Goal: Task Accomplishment & Management: Manage account settings

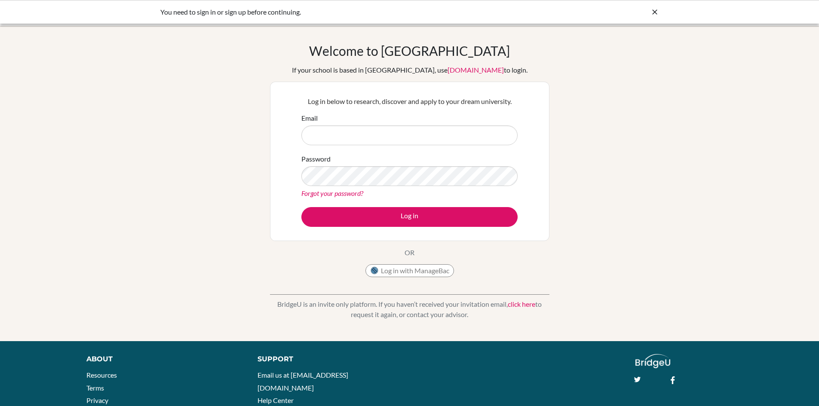
click at [650, 12] on icon at bounding box center [654, 12] width 9 height 9
click at [40, 12] on img at bounding box center [26, 13] width 34 height 14
drag, startPoint x: 0, startPoint y: 0, endPoint x: 16, endPoint y: 13, distance: 20.8
click at [16, 13] on img at bounding box center [26, 13] width 34 height 14
type input "[PERSON_NAME][EMAIL_ADDRESS][DOMAIN_NAME]"
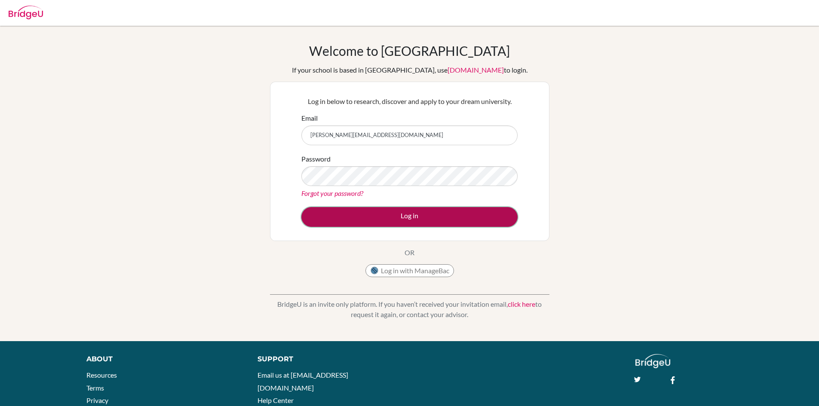
click at [380, 215] on button "Log in" at bounding box center [409, 217] width 216 height 20
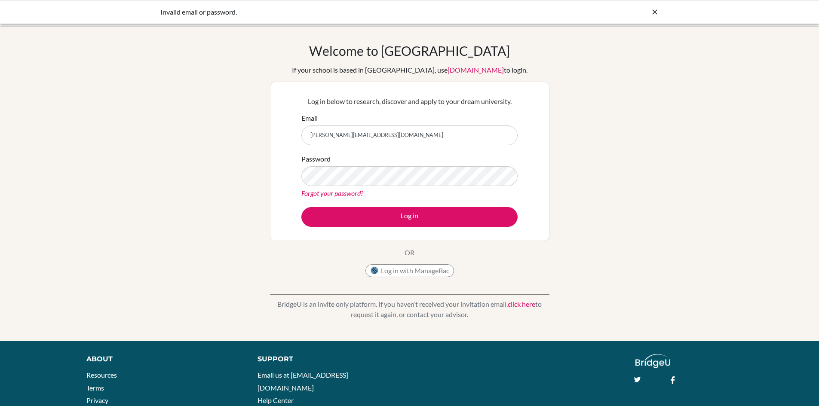
click at [341, 192] on link "Forgot your password?" at bounding box center [332, 193] width 62 height 8
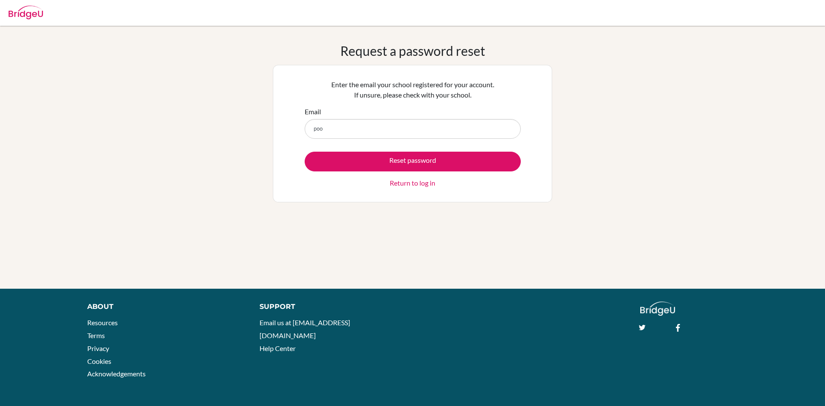
type input "[PERSON_NAME][EMAIL_ADDRESS][DOMAIN_NAME]"
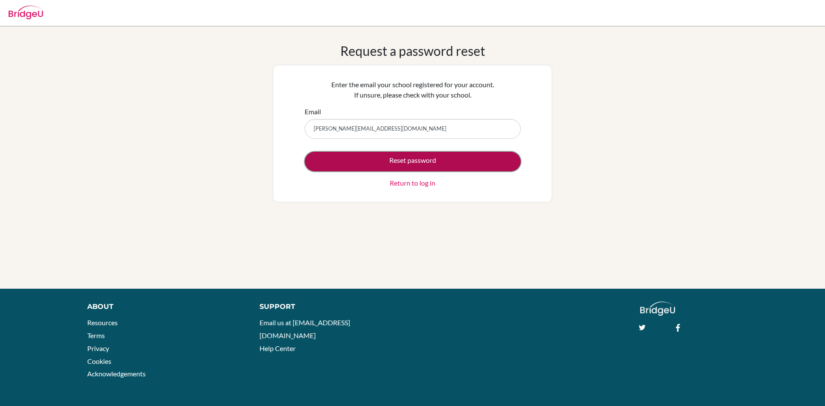
click at [373, 158] on button "Reset password" at bounding box center [413, 162] width 216 height 20
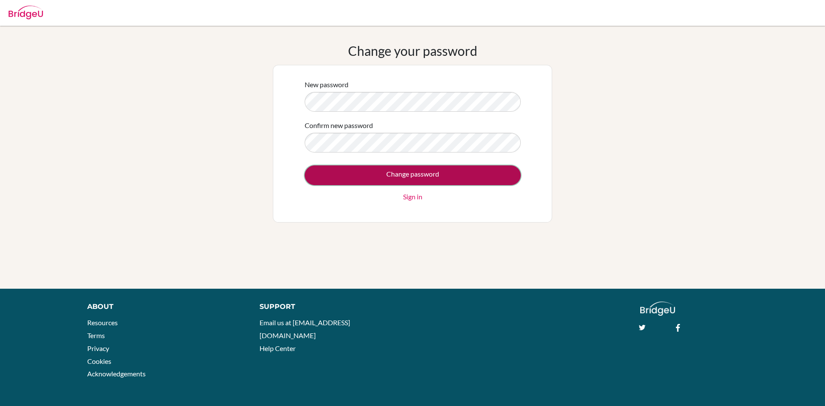
click at [412, 169] on input "Change password" at bounding box center [413, 176] width 216 height 20
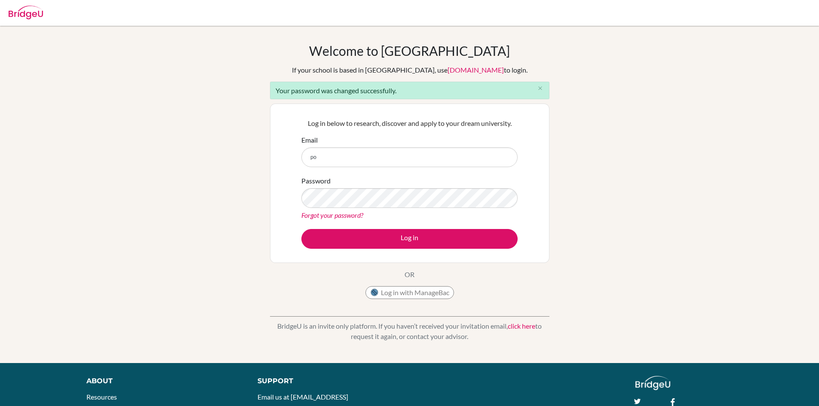
type input "[PERSON_NAME][EMAIL_ADDRESS][DOMAIN_NAME]"
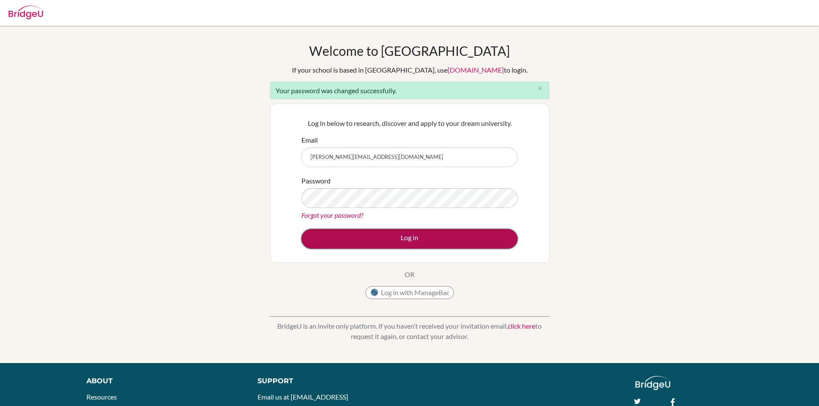
click at [406, 235] on button "Log in" at bounding box center [409, 239] width 216 height 20
